Goal: Task Accomplishment & Management: Complete application form

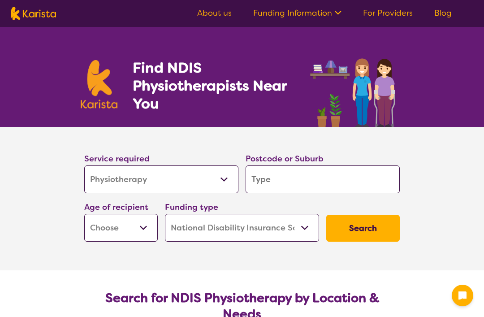
select select "Physiotherapy"
select select "NDIS"
select select "Physiotherapy"
select select "NDIS"
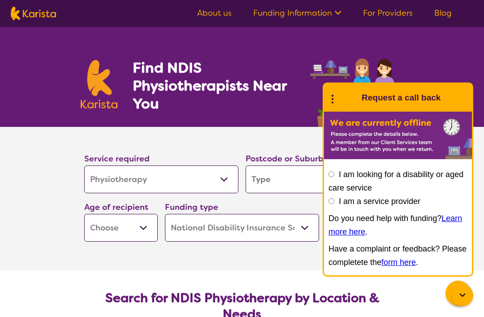
click at [296, 180] on input "search" at bounding box center [323, 179] width 154 height 28
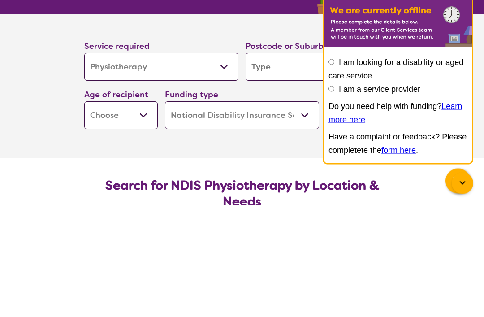
click at [5, 127] on section "Service required Allied Health Assistant Assessment ([MEDICAL_DATA] or [MEDICAL…" at bounding box center [242, 199] width 484 height 144
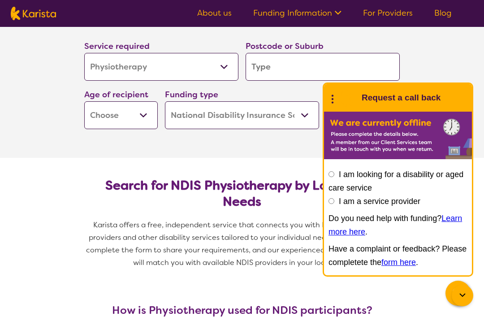
click at [460, 296] on icon at bounding box center [462, 295] width 11 height 11
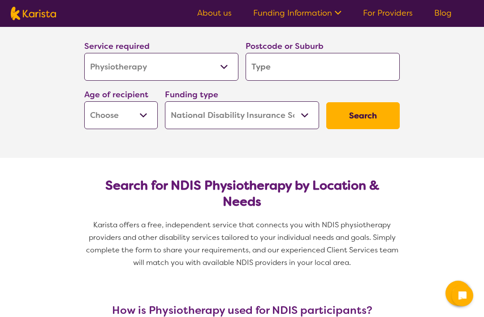
click at [317, 66] on input "search" at bounding box center [323, 67] width 154 height 28
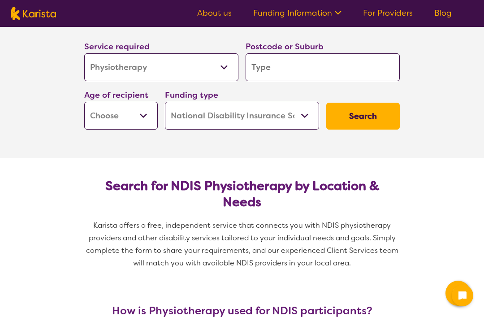
type input "3"
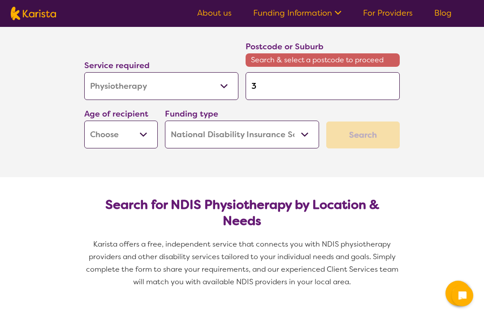
type input "33"
type input "330"
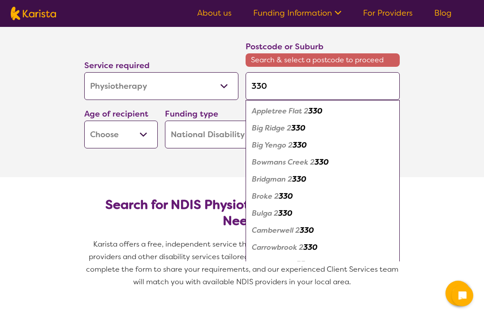
type input "330t"
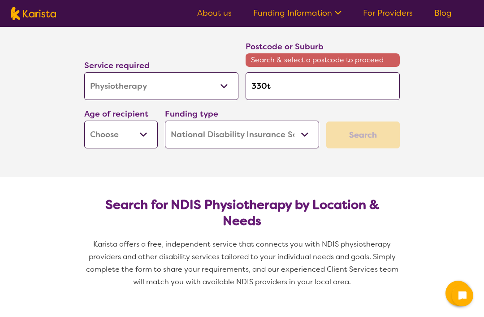
type input "330"
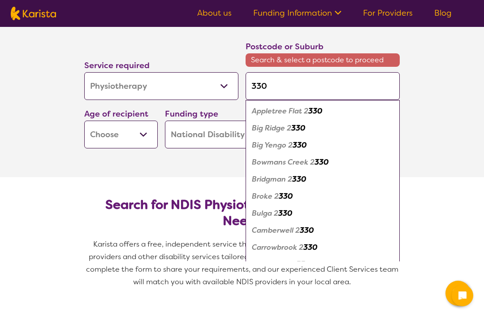
type input "3305"
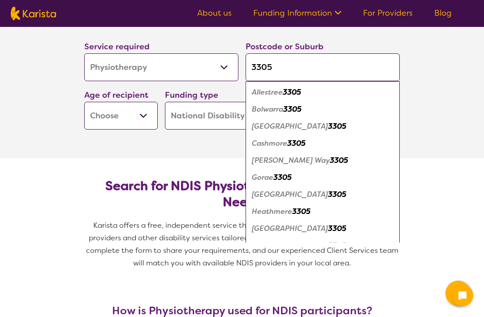
type input "3305"
click at [30, 105] on section "Service required Allied Health Assistant Assessment ([MEDICAL_DATA] or [MEDICAL…" at bounding box center [242, 87] width 484 height 144
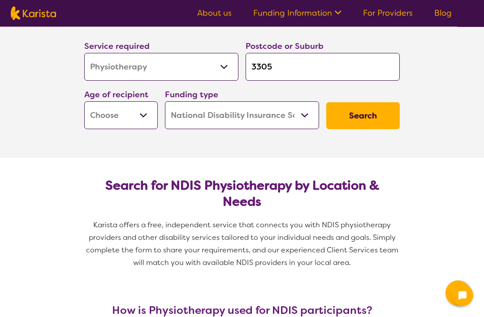
click at [148, 115] on select "Early Childhood - 0 to 9 Child - 10 to 11 Adolescent - 12 to 17 Adult - 18 to 6…" at bounding box center [121, 116] width 74 height 28
select select "AS"
click at [366, 115] on button "Search" at bounding box center [363, 115] width 74 height 27
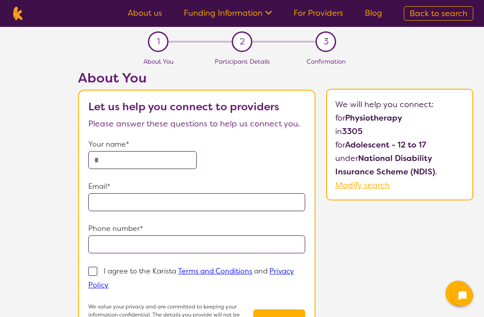
select select "Physiotherapy"
select select "AS"
select select "NDIS"
select select "Physiotherapy"
select select "AS"
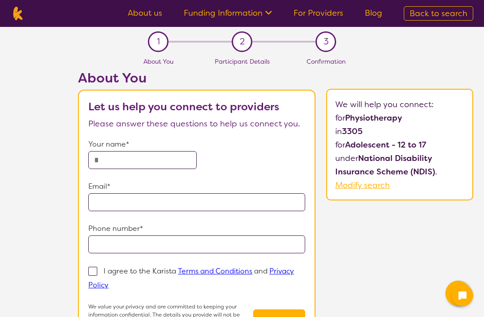
select select "NDIS"
